Goal: Task Accomplishment & Management: Manage account settings

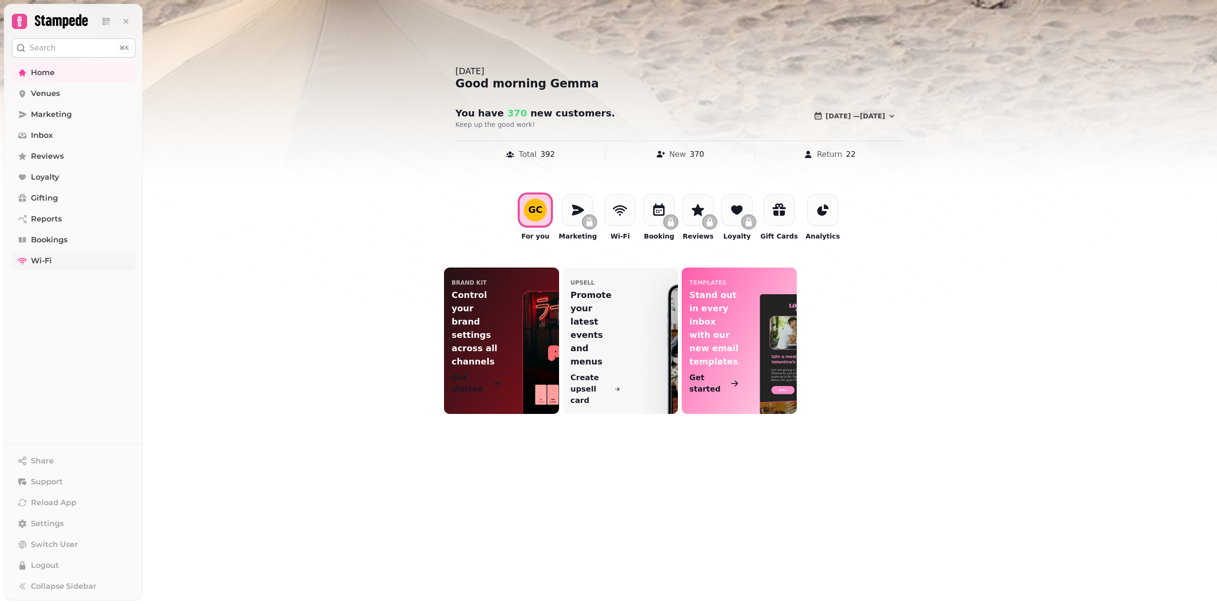
click at [44, 263] on span "Wi-Fi" at bounding box center [41, 260] width 21 height 11
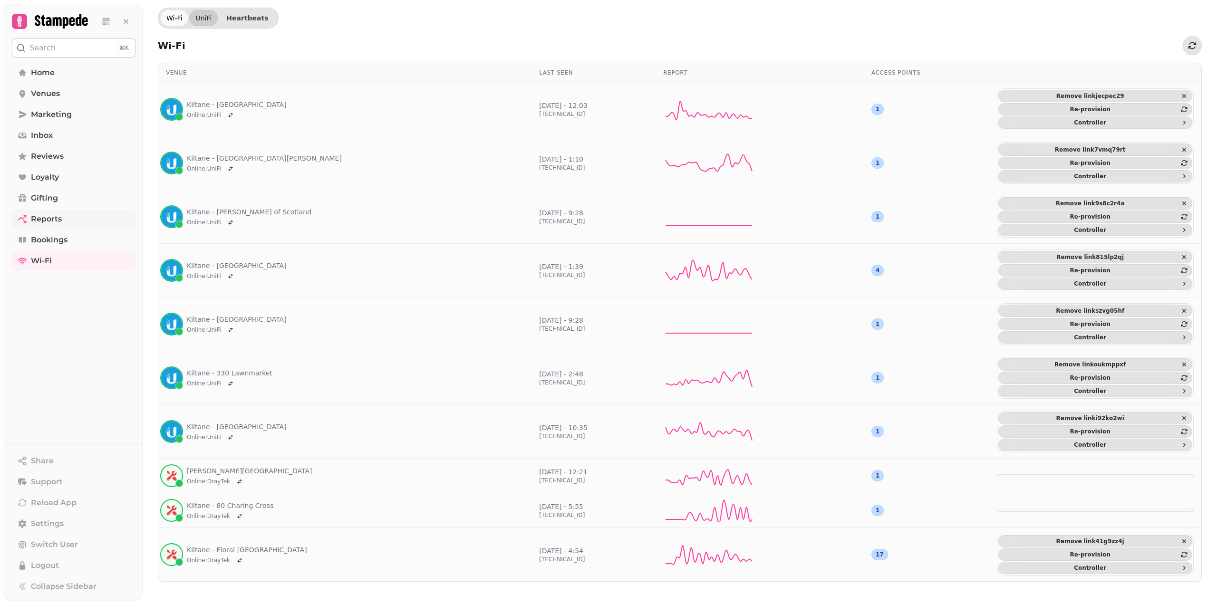
click at [50, 218] on span "Reports" at bounding box center [46, 218] width 31 height 11
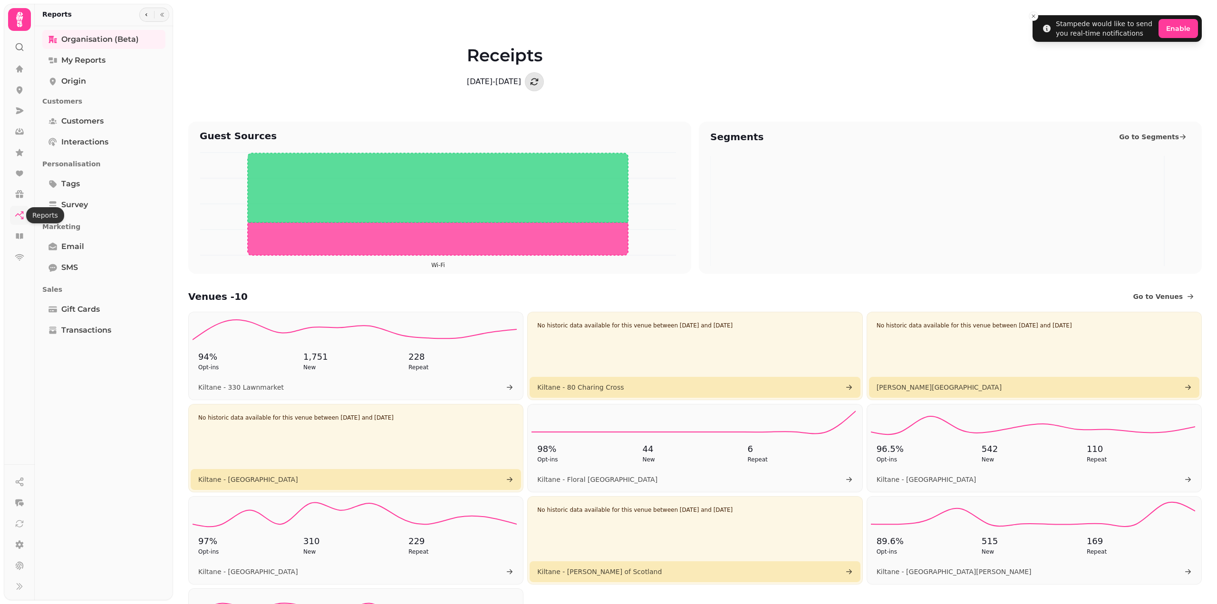
click at [22, 217] on icon at bounding box center [20, 216] width 10 height 10
click at [20, 258] on icon at bounding box center [19, 257] width 9 height 7
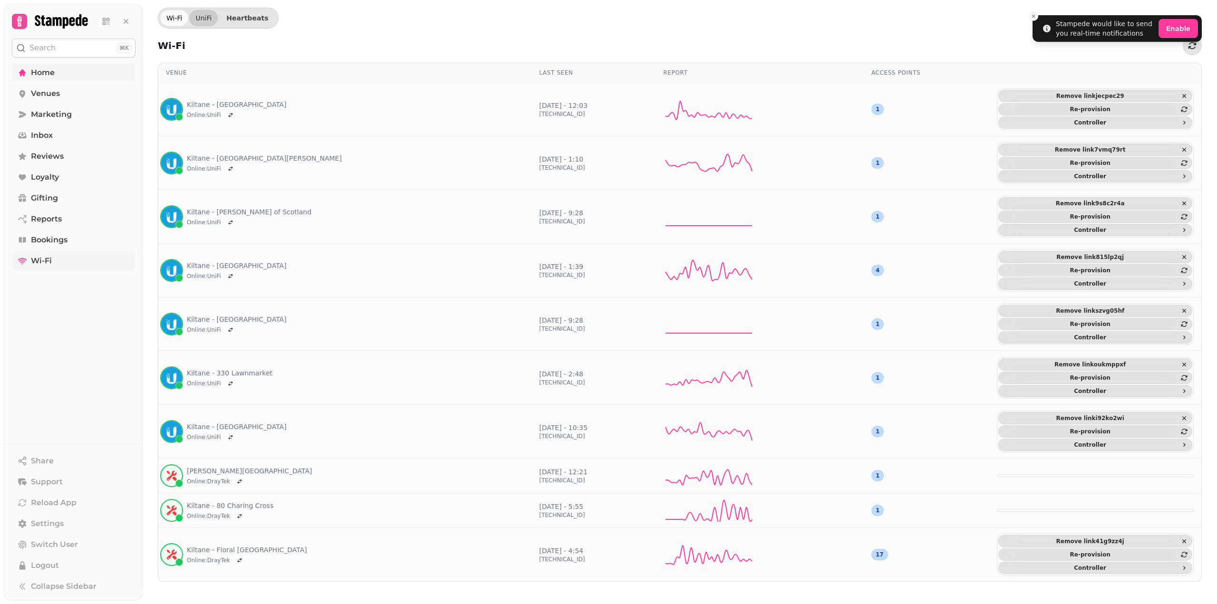
click at [49, 75] on span "Home" at bounding box center [43, 72] width 24 height 11
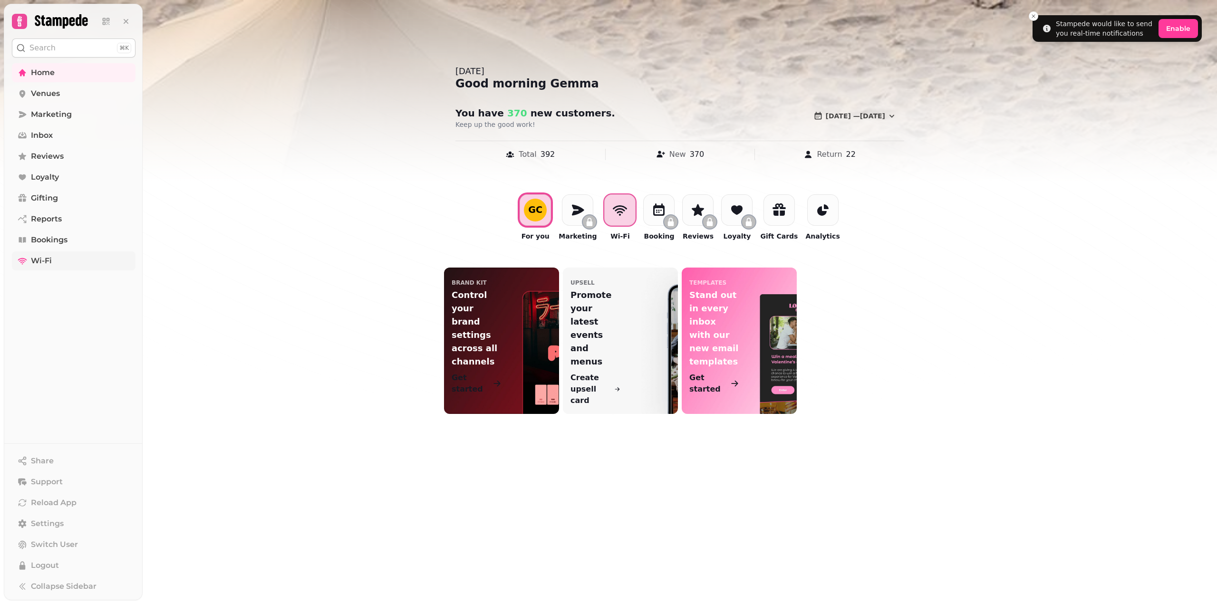
click at [618, 212] on icon at bounding box center [619, 209] width 15 height 15
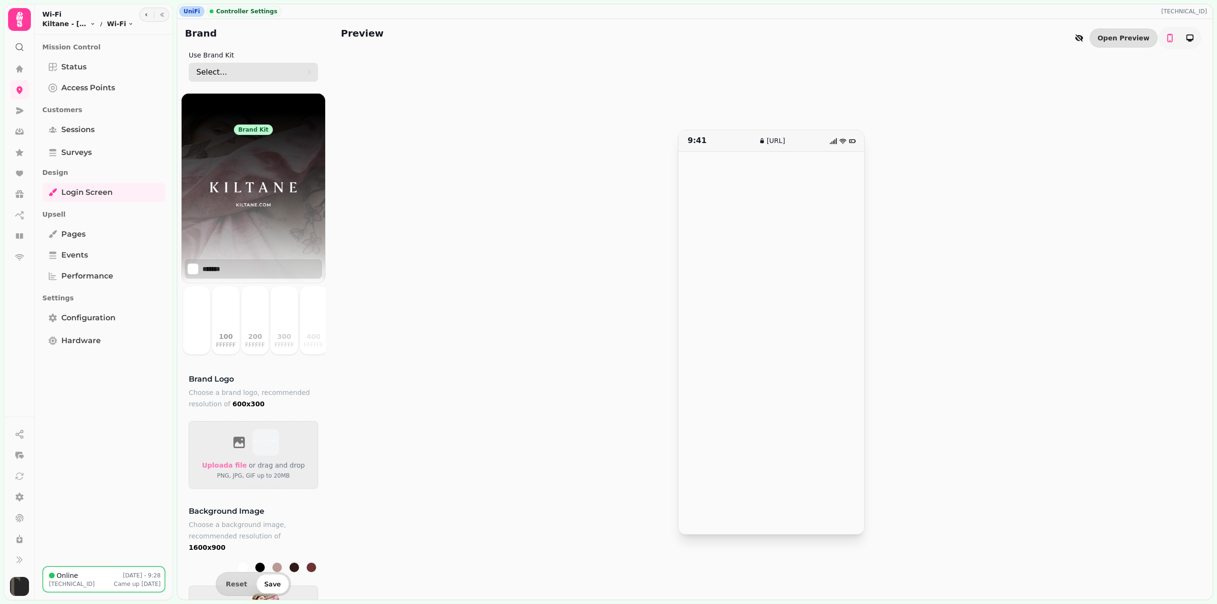
click at [290, 70] on div "Select..." at bounding box center [248, 72] width 104 height 19
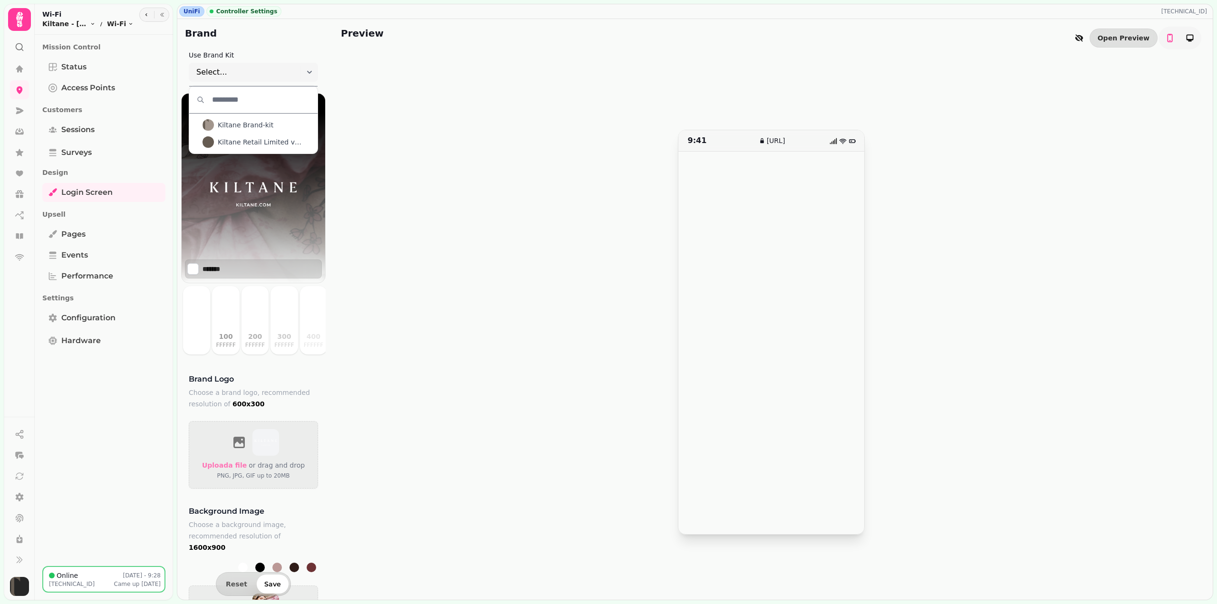
click at [257, 126] on span "Kiltane Brand-kit" at bounding box center [246, 125] width 56 height 10
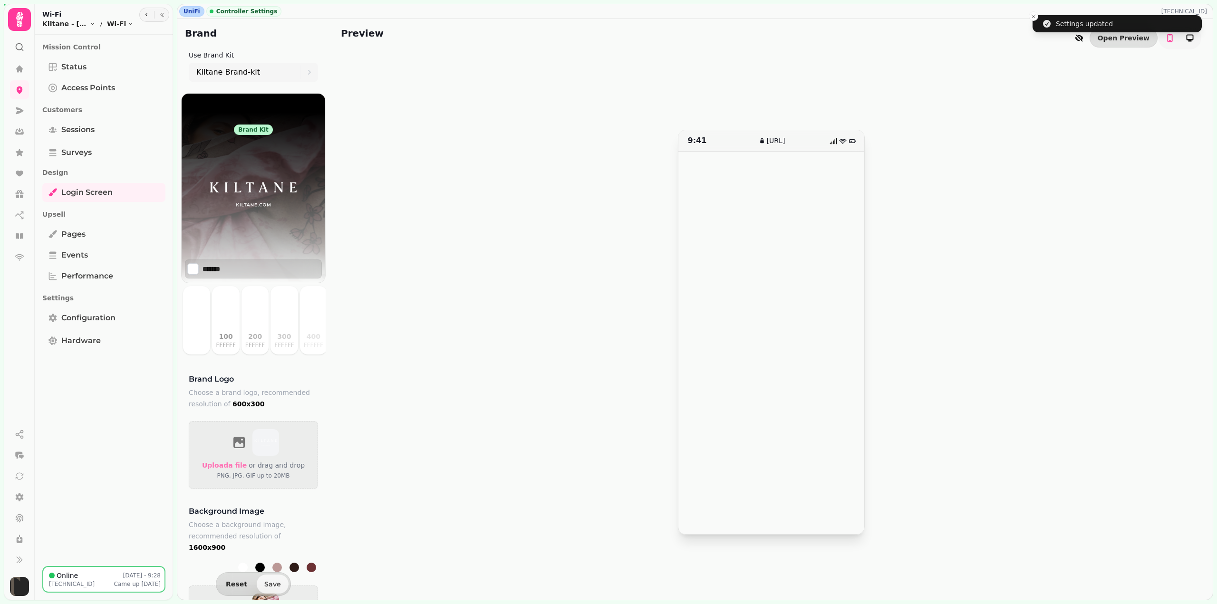
type input "*******"
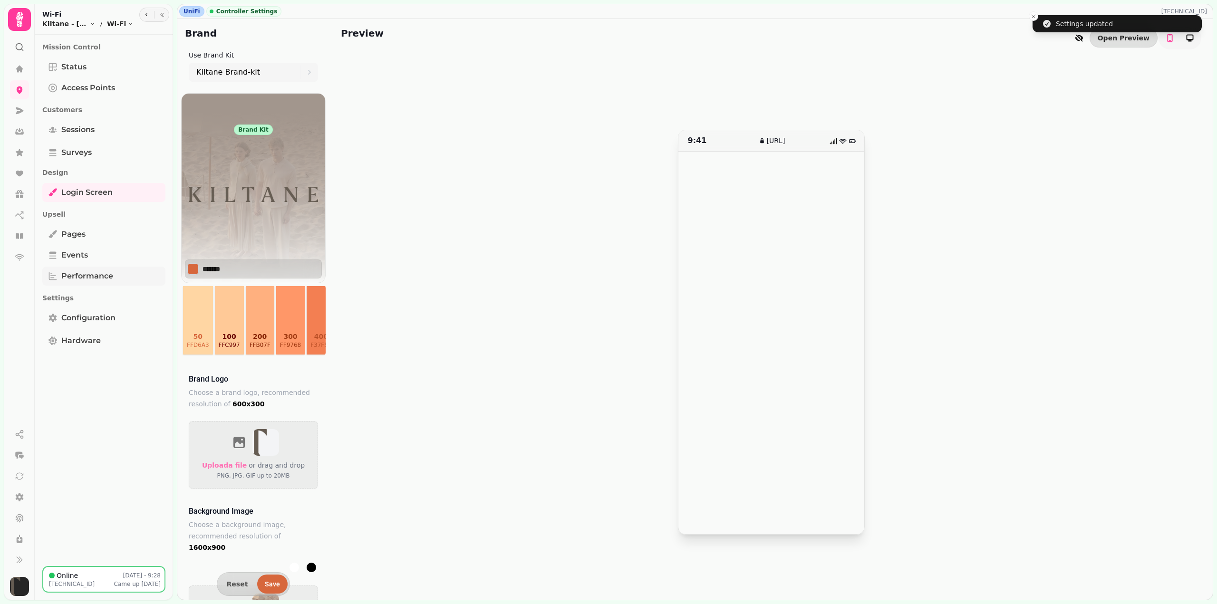
click at [91, 279] on span "Performance" at bounding box center [87, 275] width 52 height 11
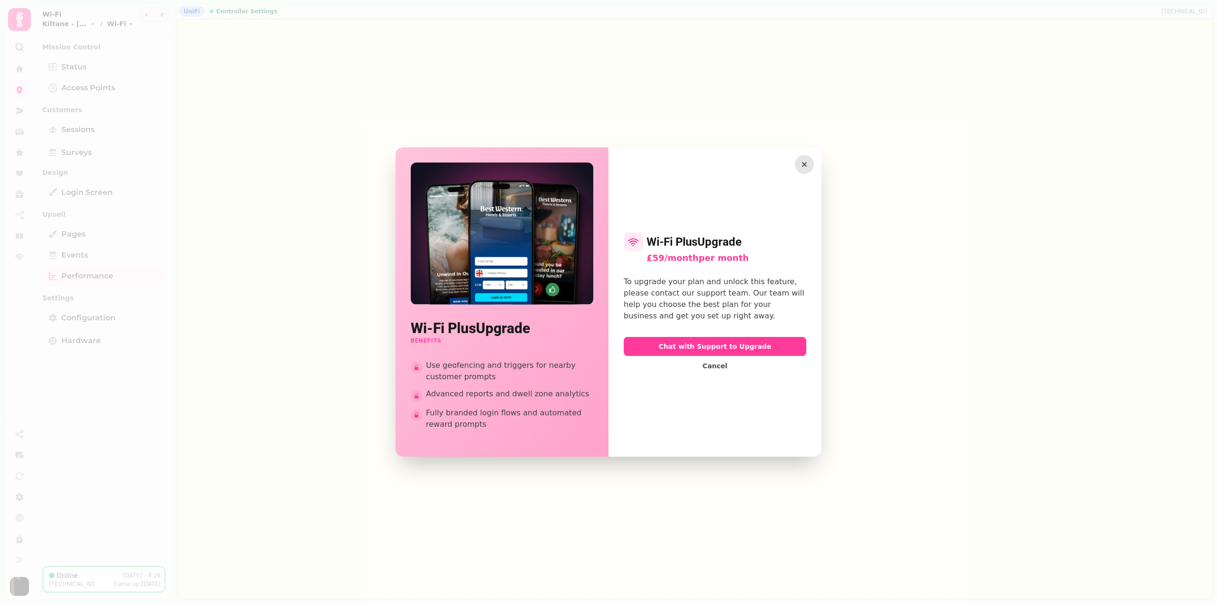
click at [804, 162] on icon "button" at bounding box center [804, 165] width 10 height 10
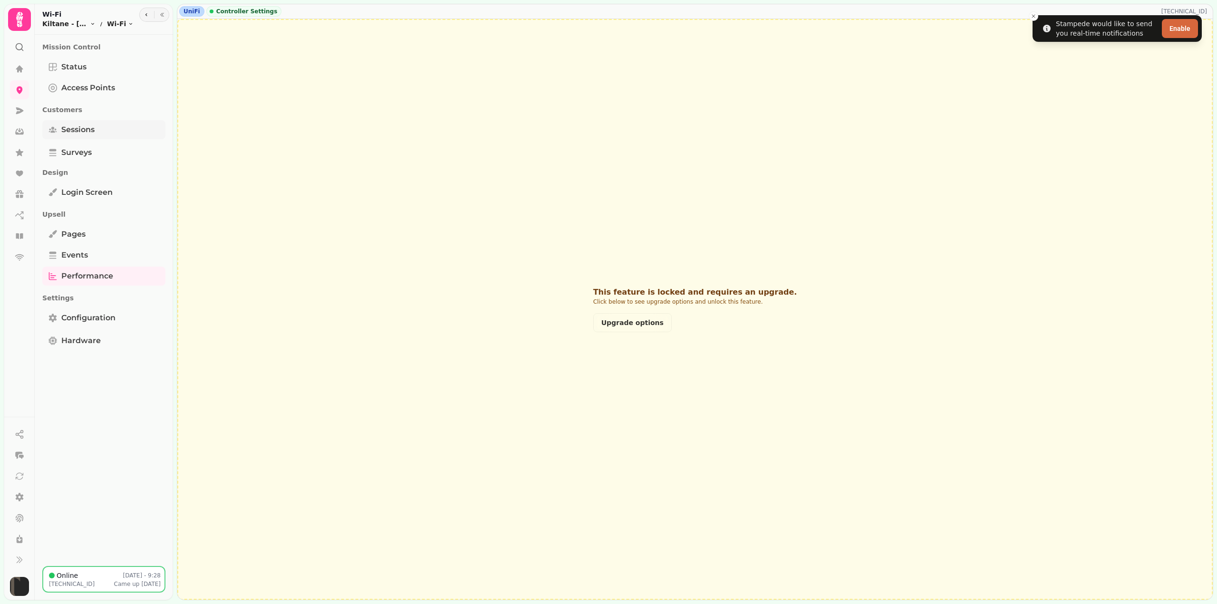
click at [87, 127] on span "Sessions" at bounding box center [77, 129] width 33 height 11
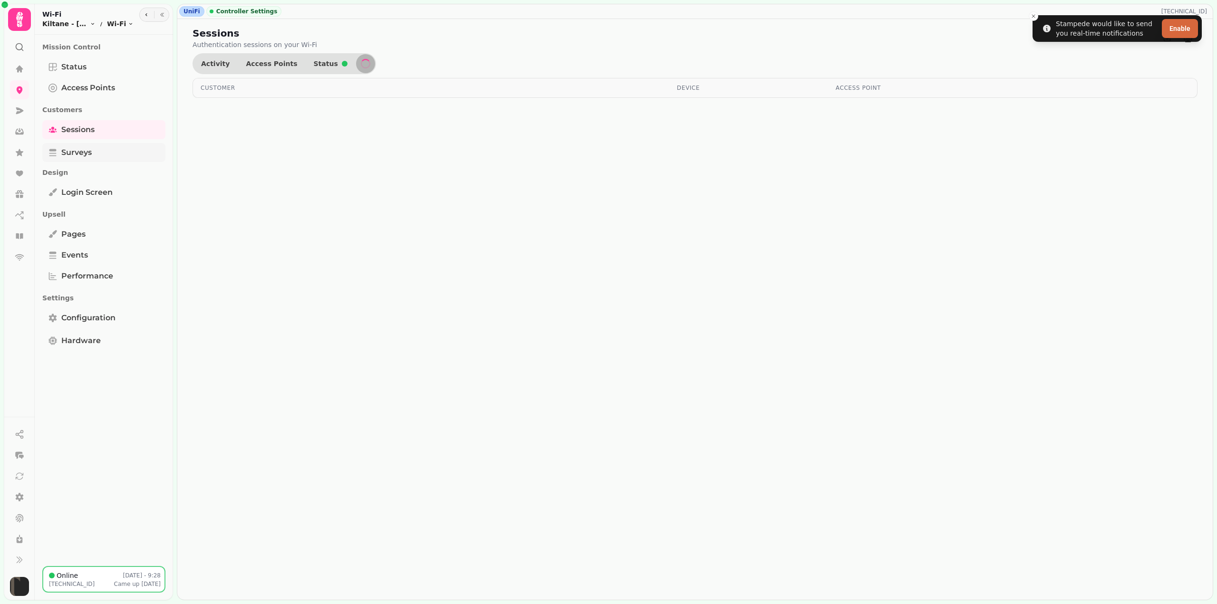
select select "**"
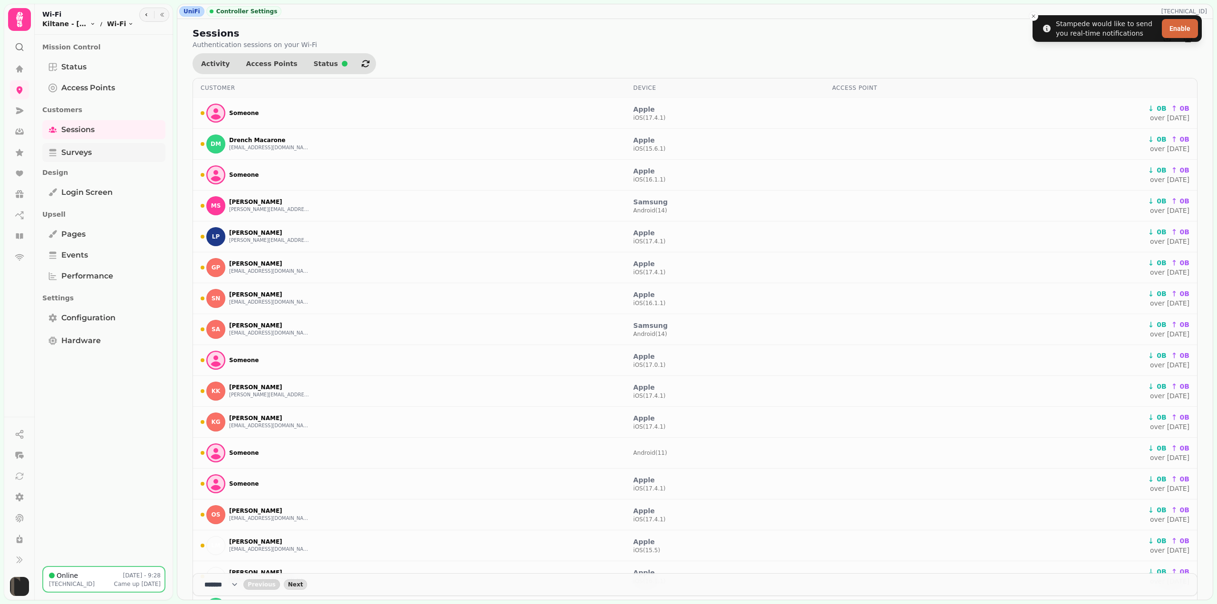
click at [87, 154] on span "Surveys" at bounding box center [76, 152] width 30 height 11
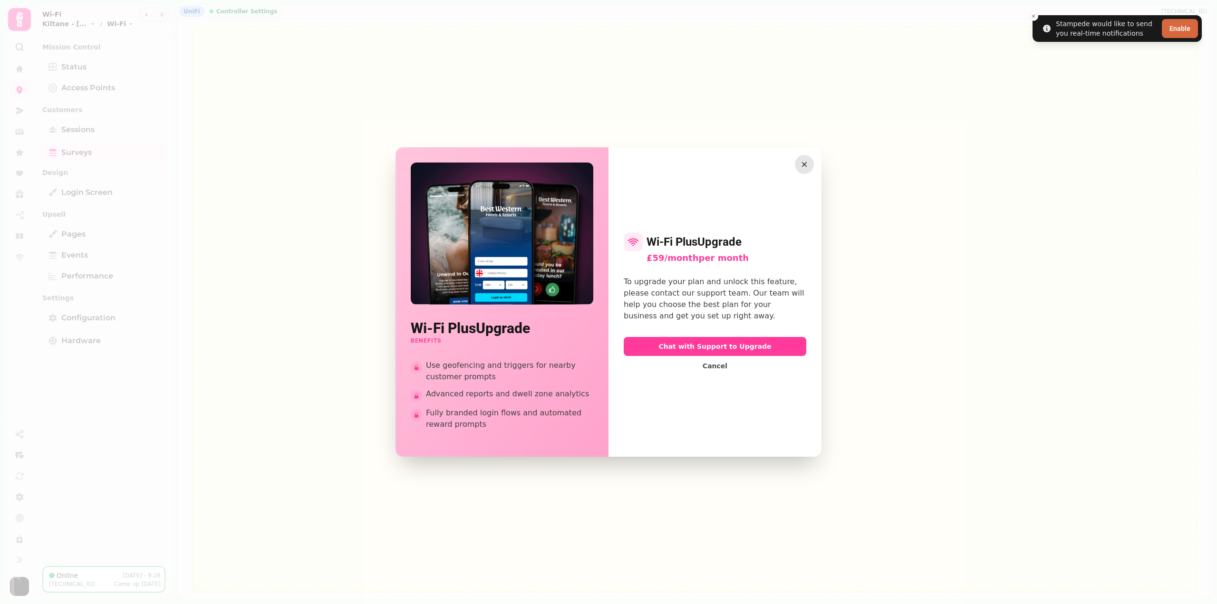
click at [802, 163] on icon "button" at bounding box center [804, 165] width 10 height 10
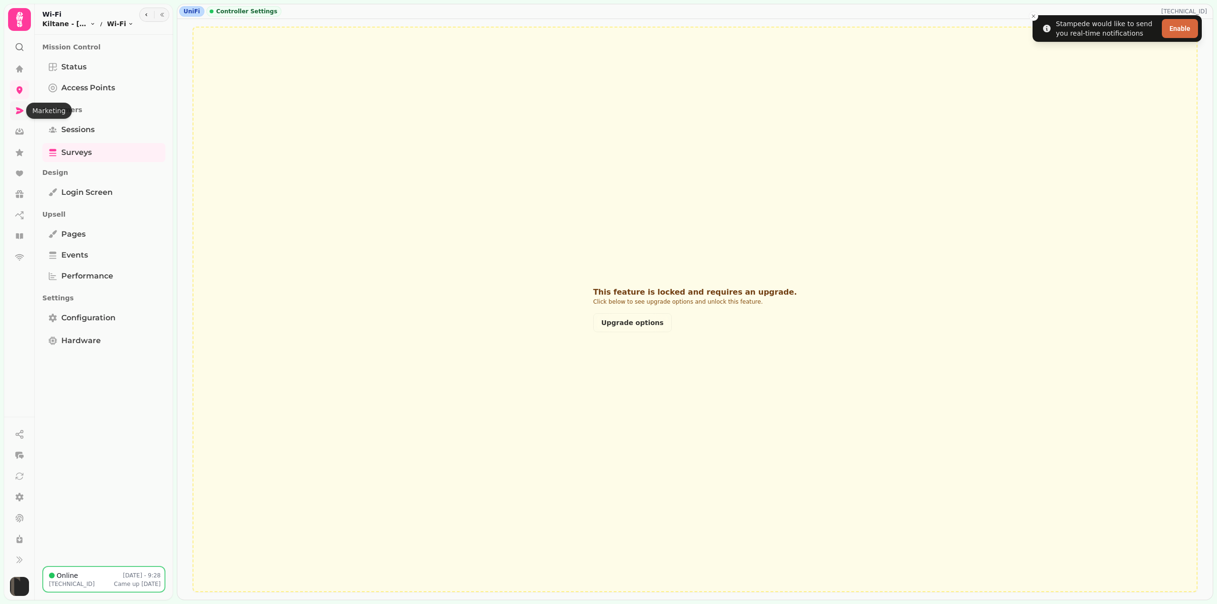
click at [21, 113] on icon at bounding box center [20, 110] width 8 height 7
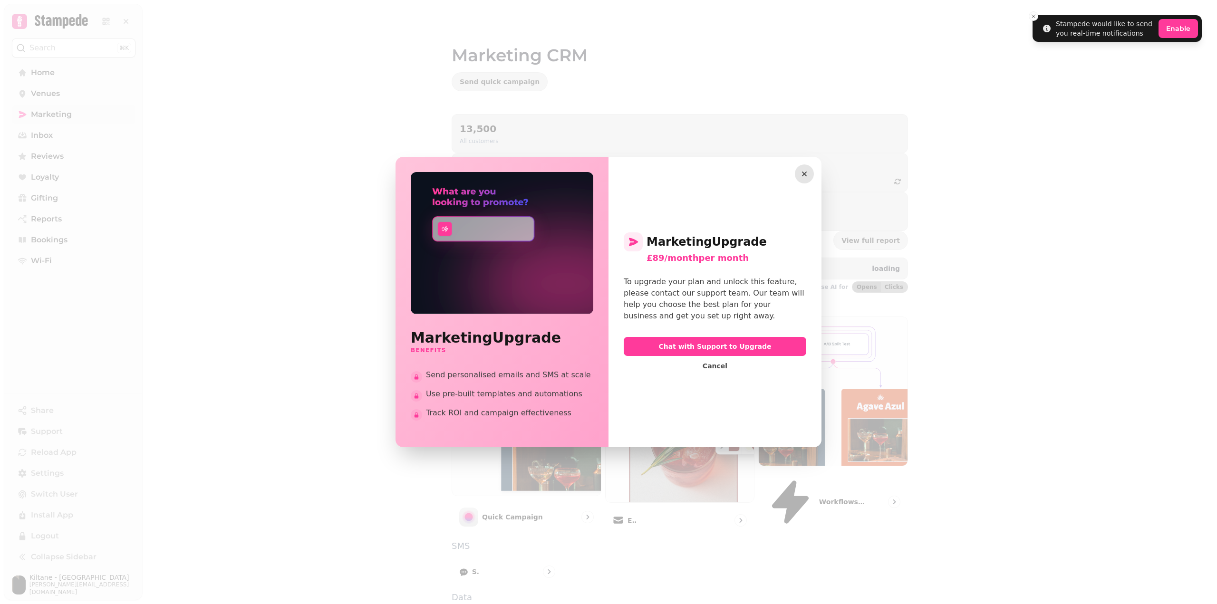
click at [801, 174] on icon "button" at bounding box center [804, 174] width 10 height 10
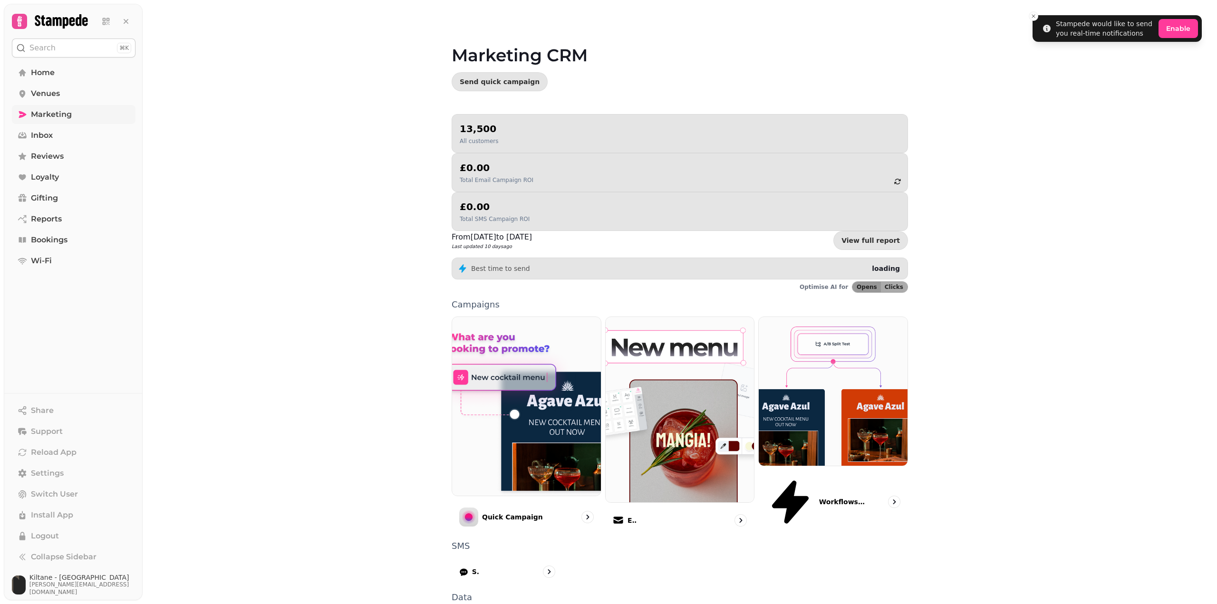
click at [485, 133] on h2 "13,500" at bounding box center [479, 128] width 39 height 13
click at [462, 122] on h2 "13,500" at bounding box center [479, 128] width 39 height 13
click at [468, 134] on h2 "13,500" at bounding box center [479, 128] width 39 height 13
click at [840, 231] on div "From Aug 2024 to Aug 2025 Last updated 10 days ago View full report" at bounding box center [680, 240] width 456 height 19
click at [864, 231] on link "View full report" at bounding box center [870, 240] width 75 height 19
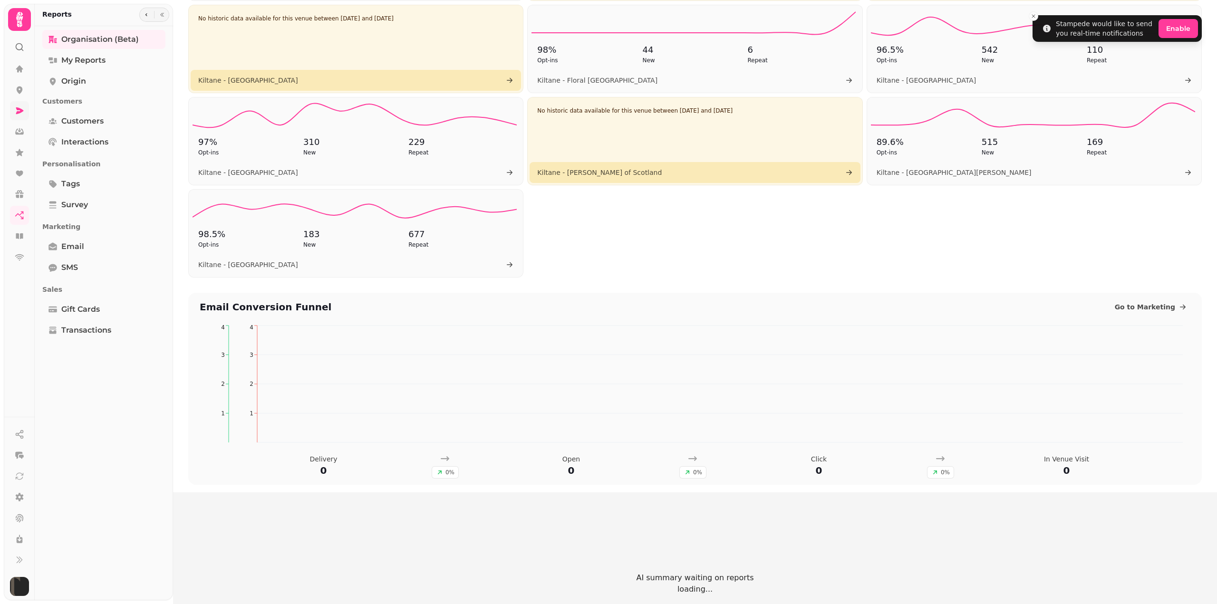
scroll to position [475, 0]
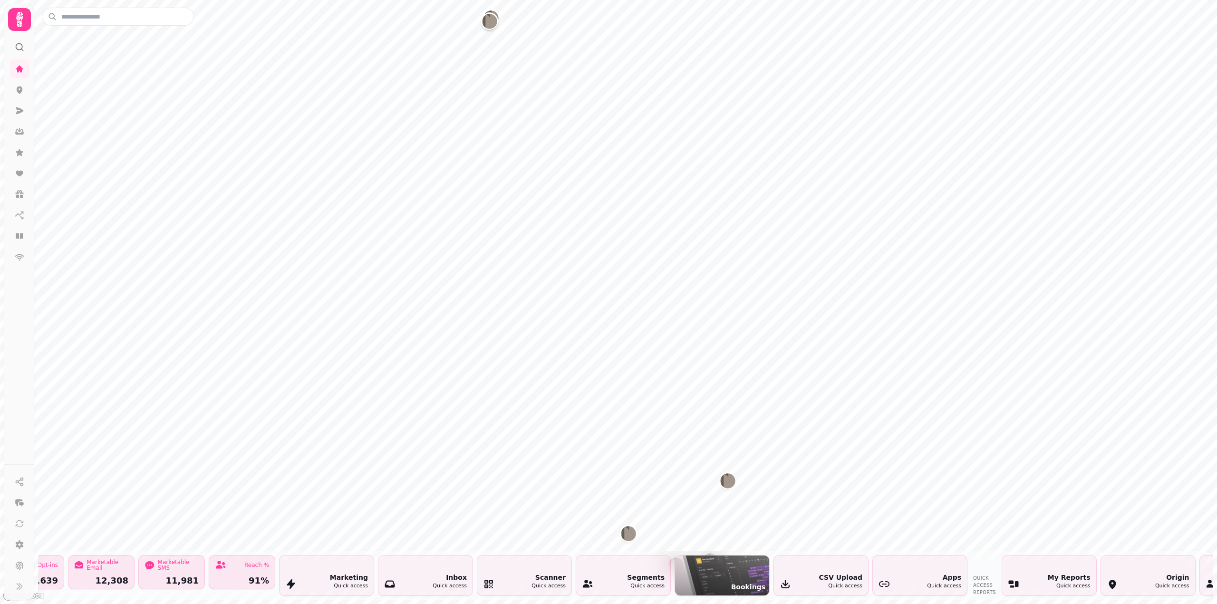
scroll to position [0, 695]
click at [639, 582] on div "Quick access" at bounding box center [647, 586] width 38 height 8
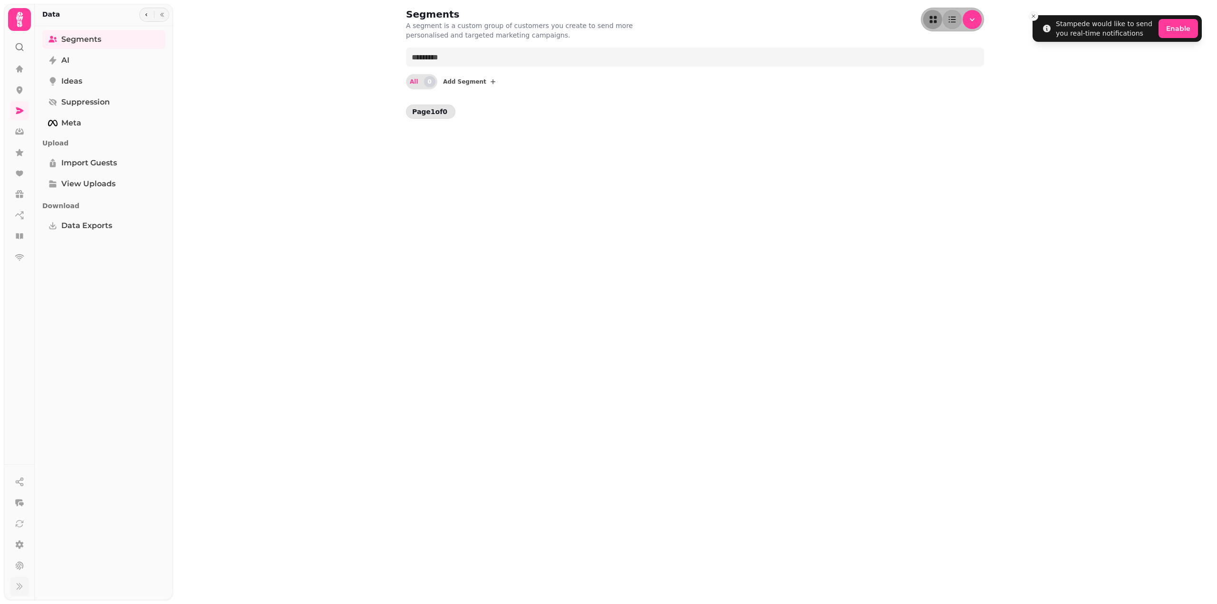
click at [20, 585] on icon at bounding box center [19, 587] width 5 height 6
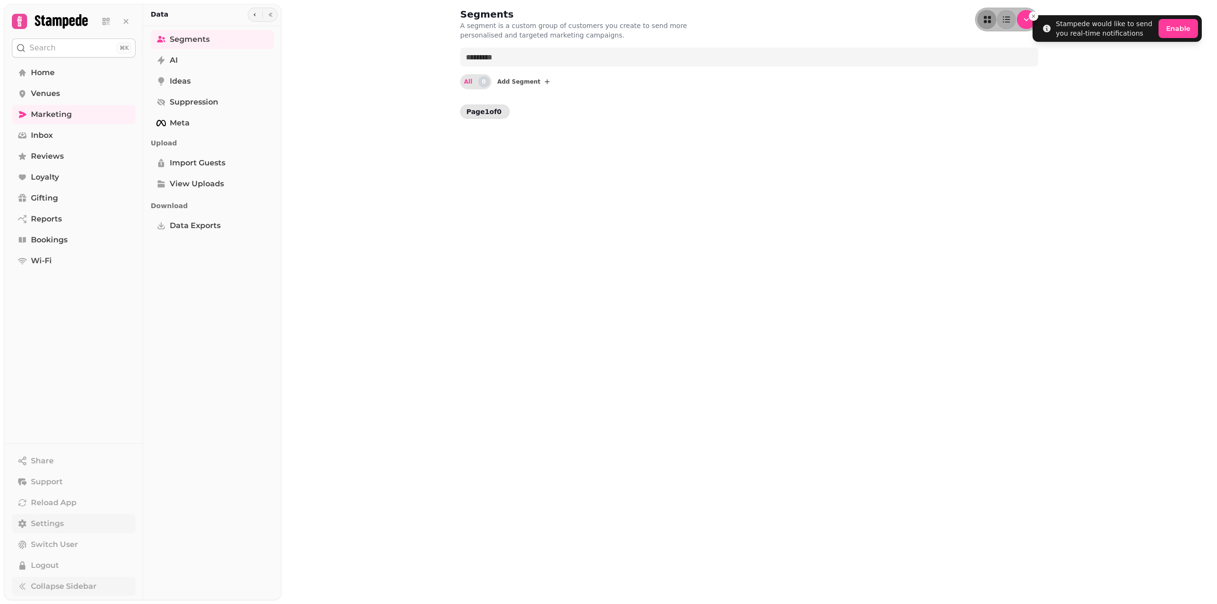
click at [48, 524] on span "Settings" at bounding box center [47, 523] width 33 height 11
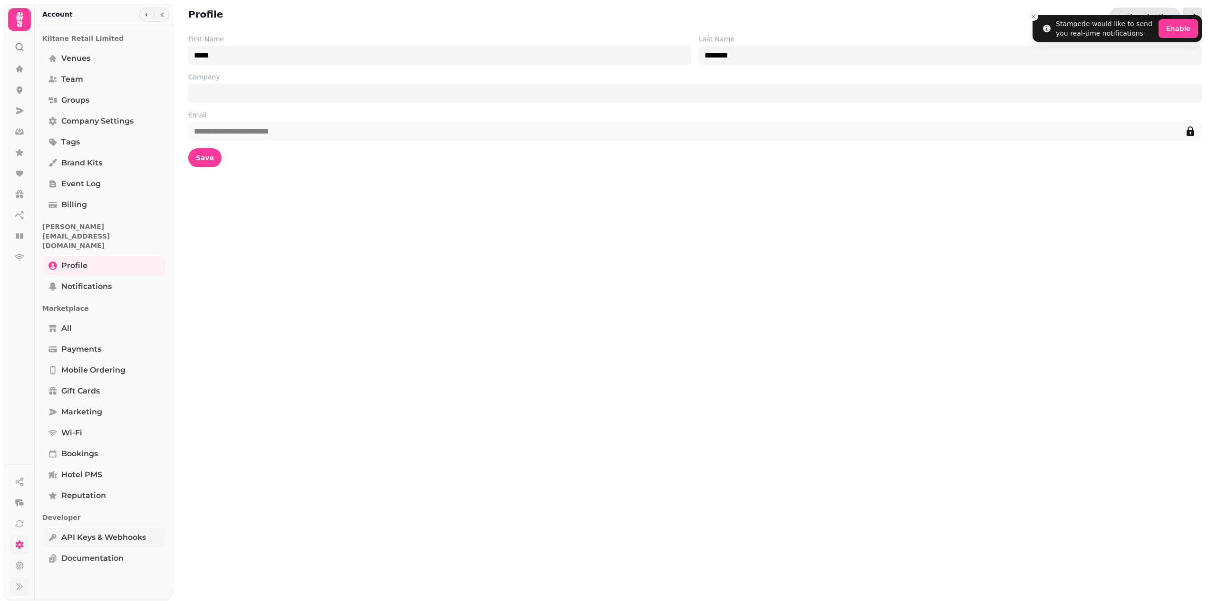
click at [130, 532] on span "API keys & webhooks" at bounding box center [103, 537] width 85 height 11
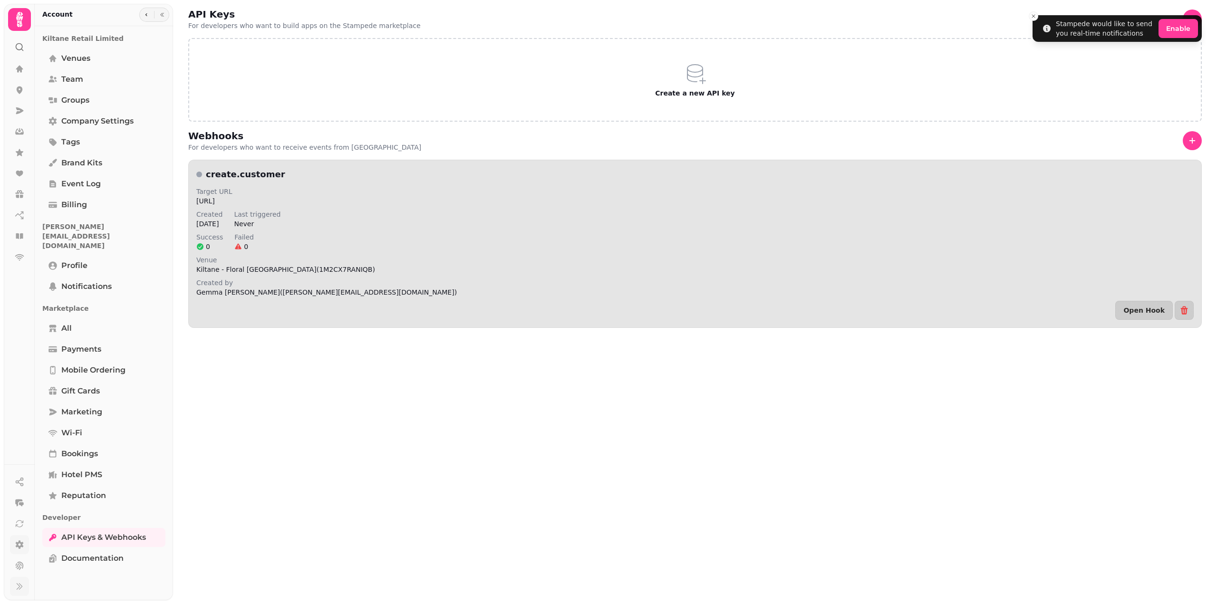
drag, startPoint x: 500, startPoint y: 202, endPoint x: 212, endPoint y: 204, distance: 287.6
click at [212, 204] on p "https://morpheus.prd.stampede.ai/public/integrations/klaviyo/create-profile?ser…" at bounding box center [694, 201] width 997 height 10
click at [455, 226] on div "Created 11 Aug 2025 Last triggered Never" at bounding box center [694, 219] width 997 height 19
click at [244, 246] on p "2" at bounding box center [246, 247] width 4 height 10
click at [231, 173] on h3 "create.customer" at bounding box center [245, 174] width 79 height 13
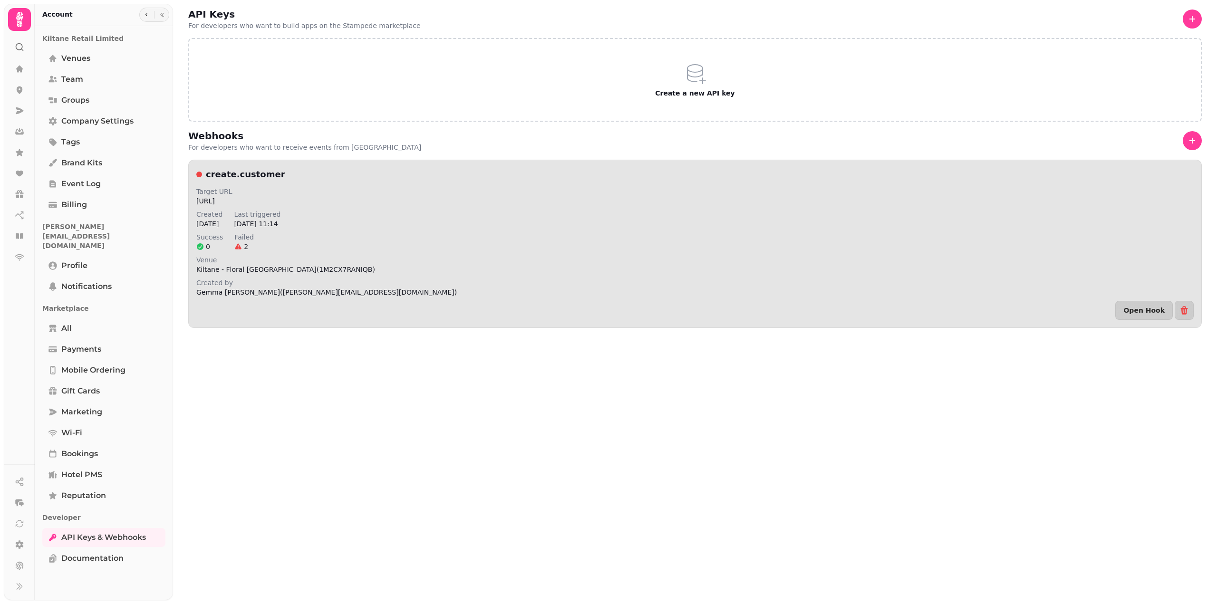
click at [266, 210] on p "Last triggered" at bounding box center [257, 215] width 47 height 10
click at [237, 243] on icon at bounding box center [238, 247] width 8 height 8
click at [241, 225] on div "Created [DATE] Last triggered [DATE] 11:14" at bounding box center [694, 219] width 997 height 19
